Goal: Navigation & Orientation: Find specific page/section

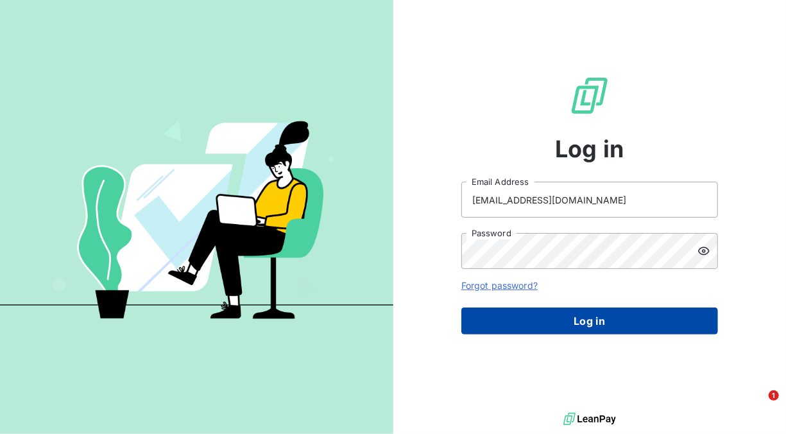
click at [620, 318] on button "Log in" at bounding box center [590, 320] width 257 height 27
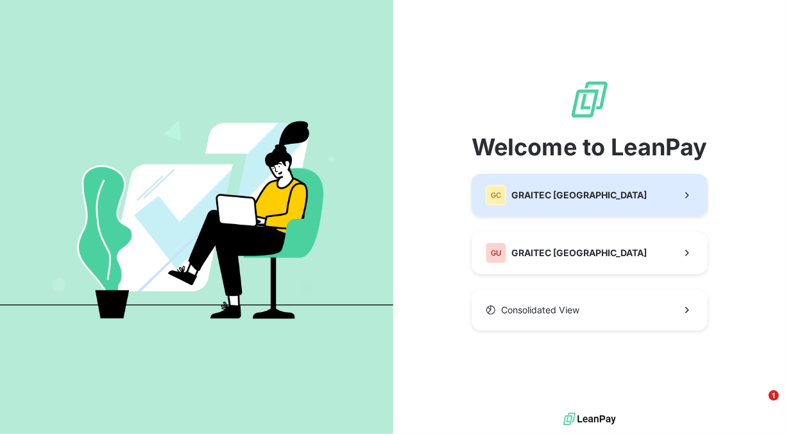
click at [560, 202] on div "GC GRAITEC [GEOGRAPHIC_DATA]" at bounding box center [566, 195] width 161 height 21
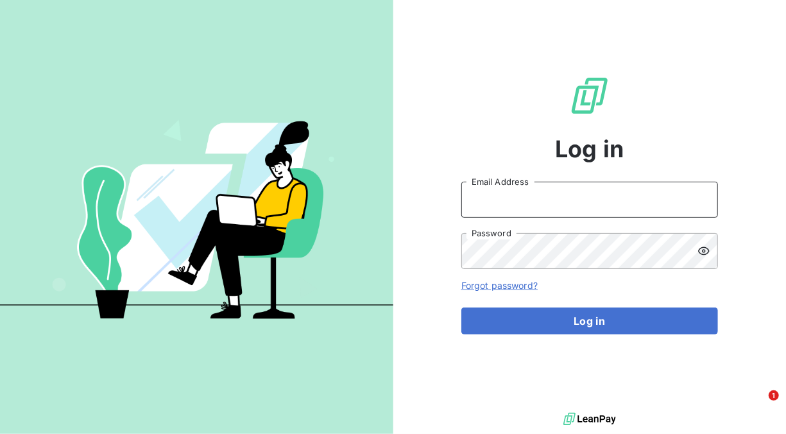
type input "[EMAIL_ADDRESS][DOMAIN_NAME]"
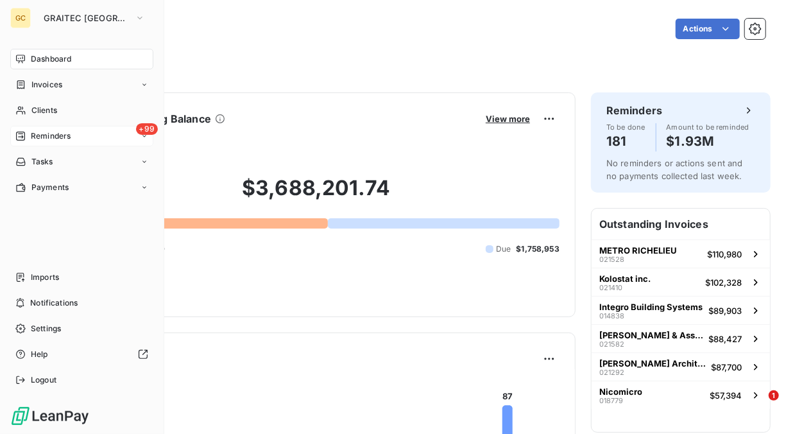
click at [50, 134] on span "Reminders" at bounding box center [51, 136] width 40 height 12
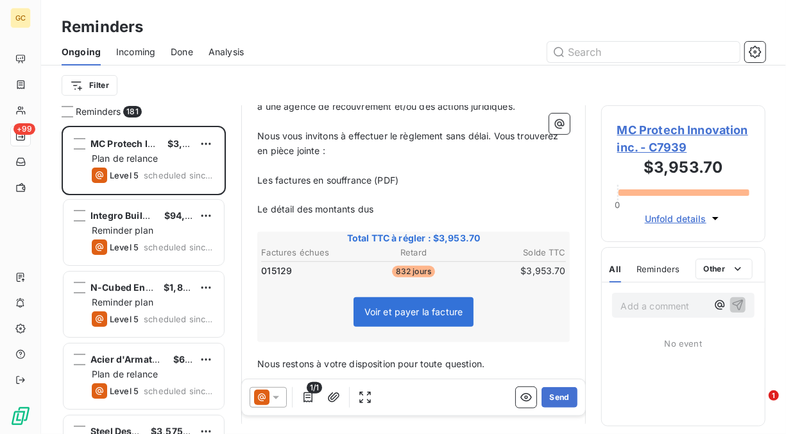
scroll to position [157, 0]
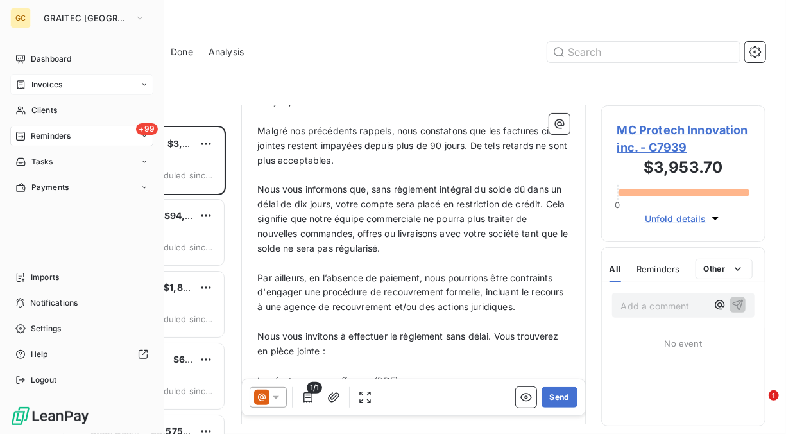
click at [49, 83] on span "Invoices" at bounding box center [46, 85] width 31 height 12
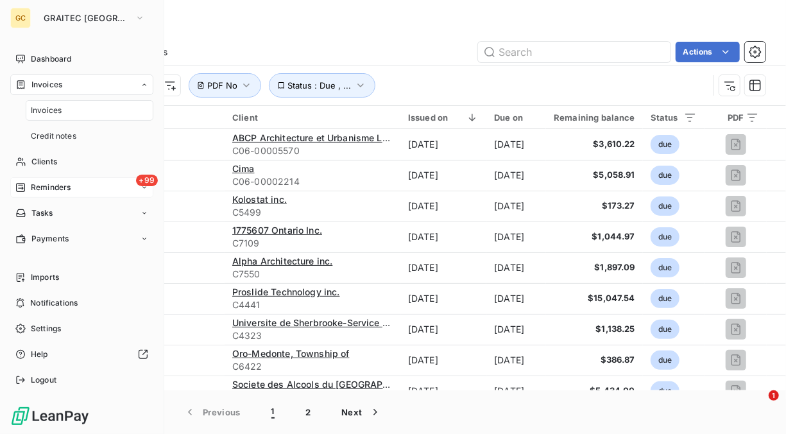
click at [53, 108] on span "Invoices" at bounding box center [46, 111] width 31 height 12
click at [49, 187] on span "Reminders" at bounding box center [51, 188] width 40 height 12
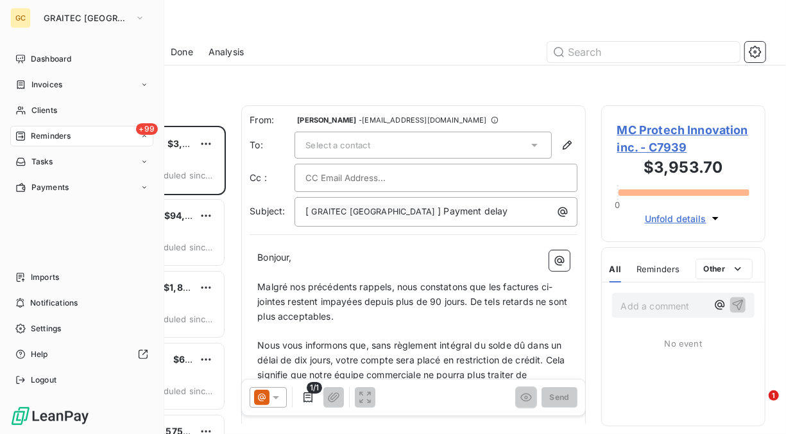
scroll to position [298, 154]
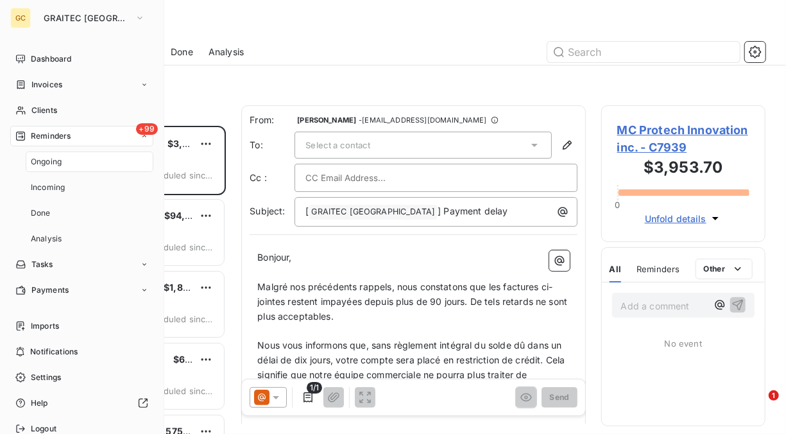
click at [54, 136] on span "Reminders" at bounding box center [51, 136] width 40 height 12
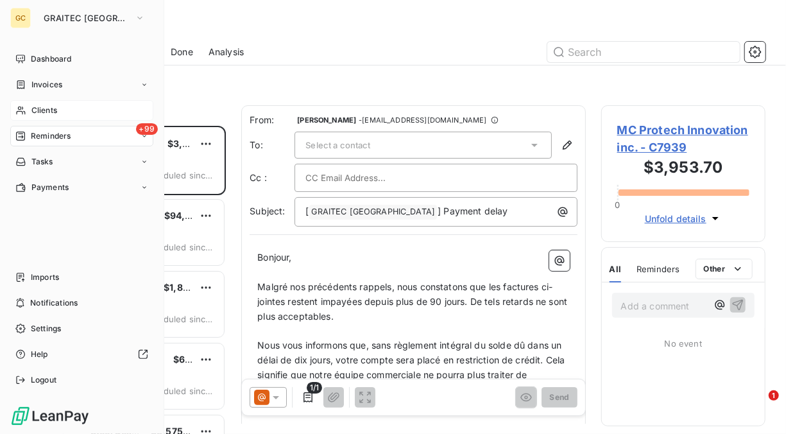
click at [48, 109] on span "Clients" at bounding box center [44, 111] width 26 height 12
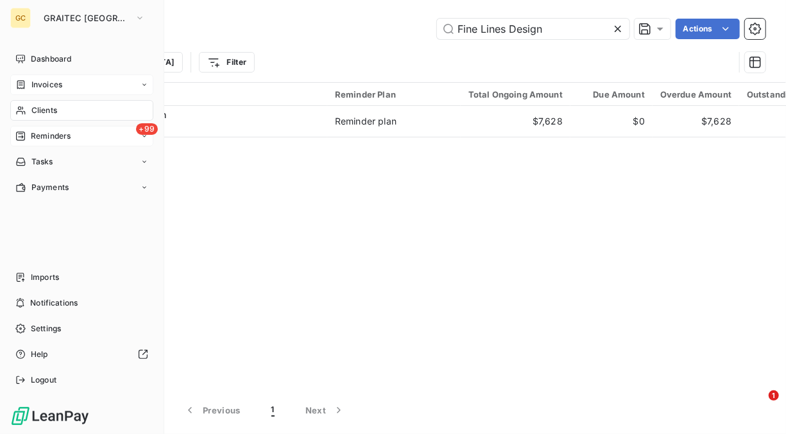
click at [51, 87] on span "Invoices" at bounding box center [46, 85] width 31 height 12
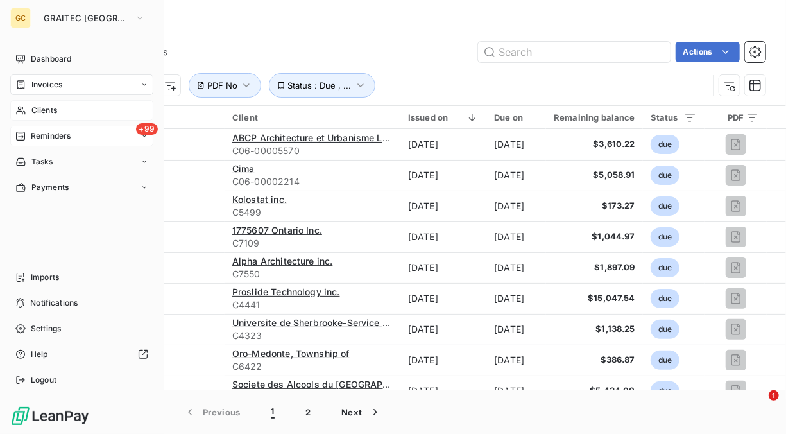
click at [48, 111] on span "Clients" at bounding box center [44, 111] width 26 height 12
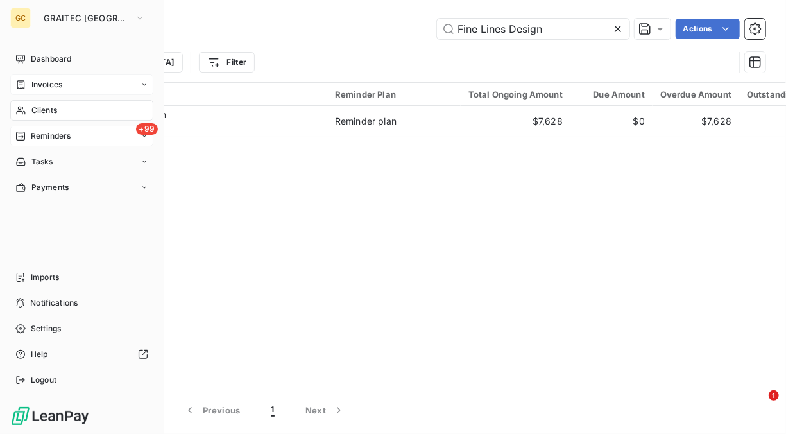
click at [52, 88] on span "Invoices" at bounding box center [46, 85] width 31 height 12
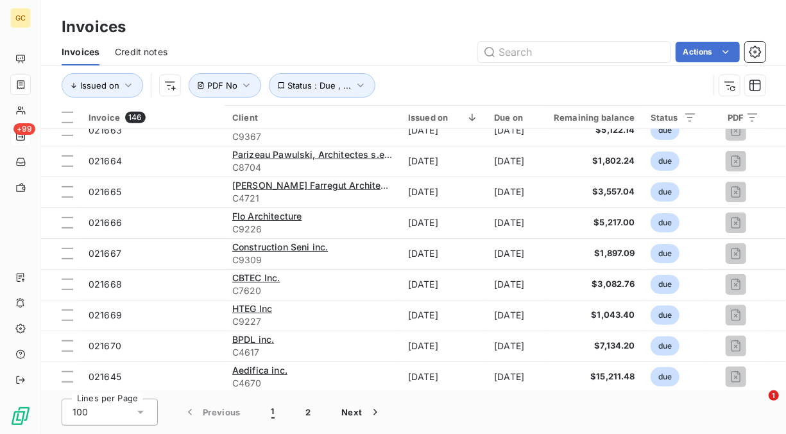
scroll to position [193, 0]
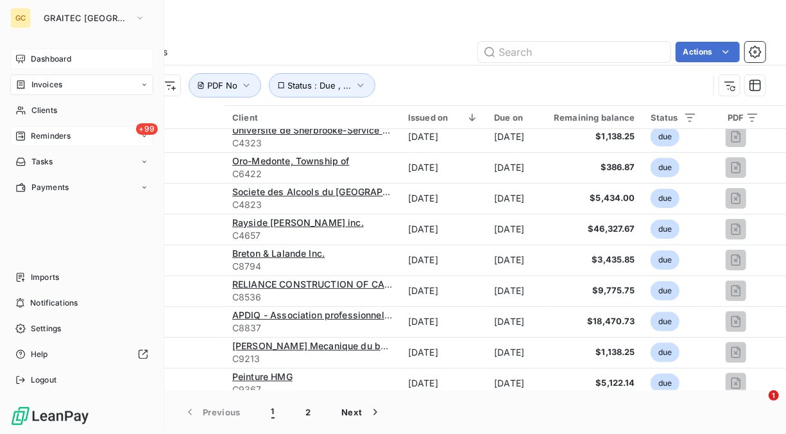
click at [58, 64] on span "Dashboard" at bounding box center [51, 59] width 40 height 12
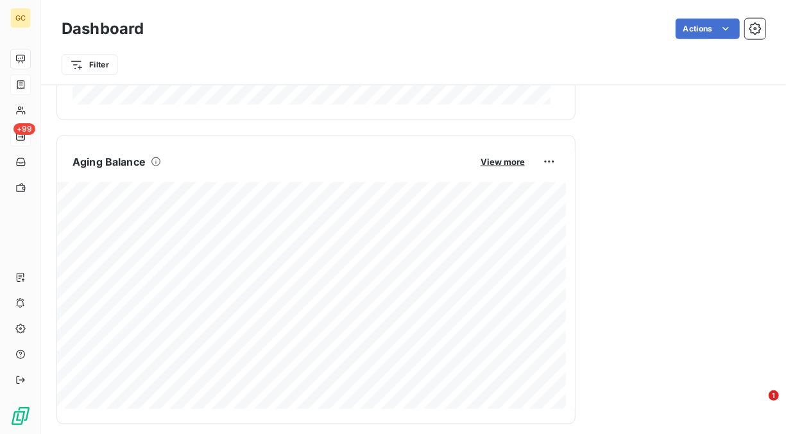
scroll to position [717, 0]
click at [498, 187] on span "View more" at bounding box center [503, 187] width 44 height 10
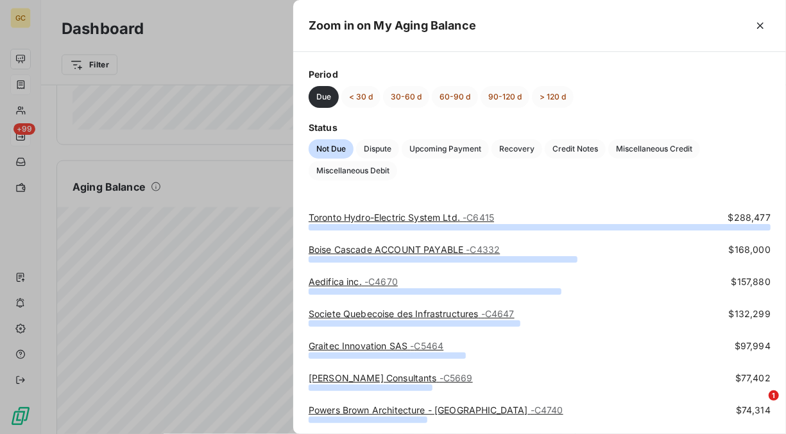
click at [262, 52] on div at bounding box center [393, 217] width 786 height 434
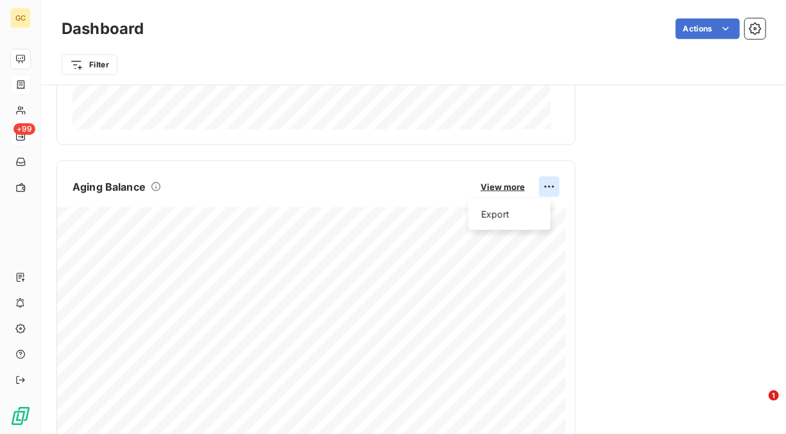
click at [537, 184] on html "GC +99 Dashboard Actions Filter Client Outstanding Balance View more $3,688,201…" at bounding box center [393, 217] width 786 height 434
click at [499, 220] on div "Export" at bounding box center [510, 214] width 72 height 21
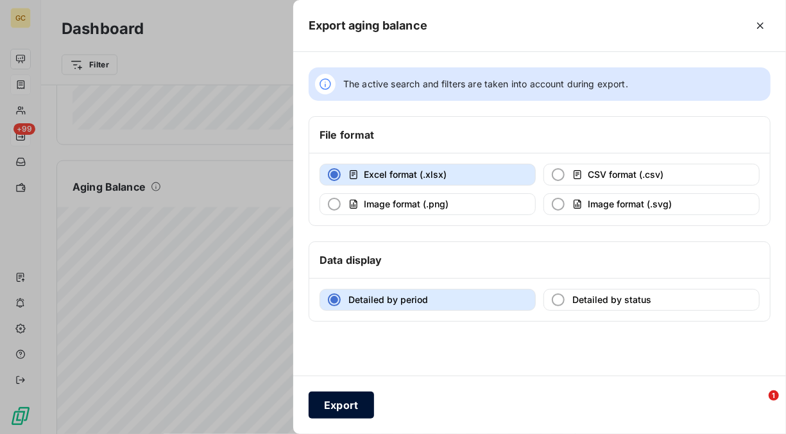
click at [345, 402] on button "Export" at bounding box center [341, 405] width 65 height 27
